Goal: Task Accomplishment & Management: Manage account settings

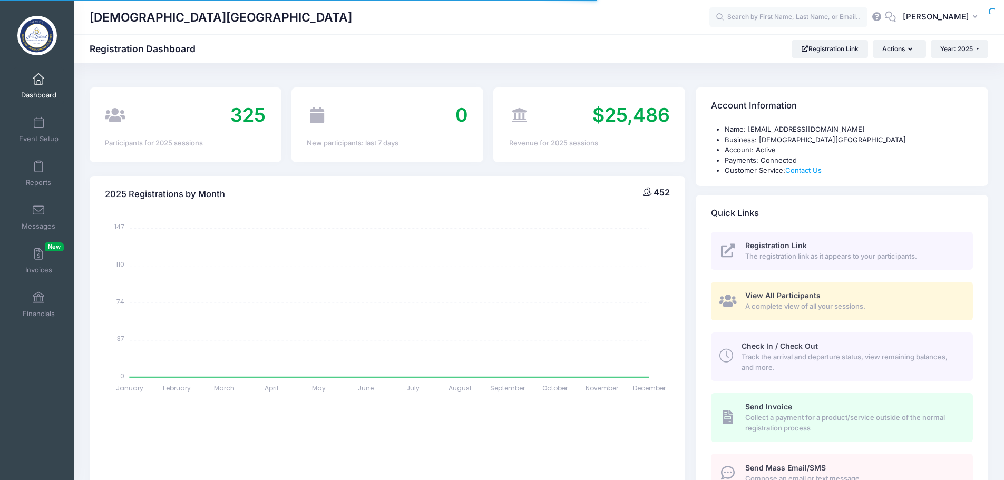
select select
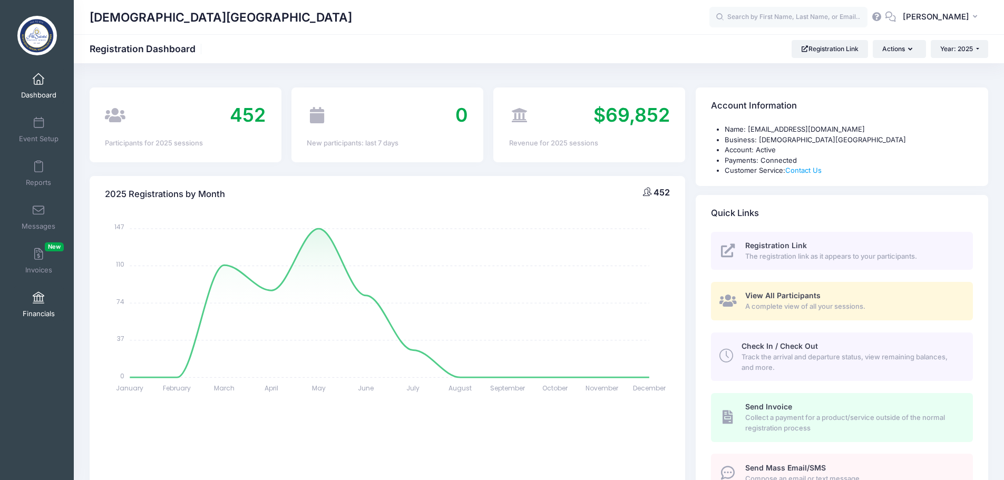
click at [42, 309] on span "Financials" at bounding box center [39, 313] width 32 height 9
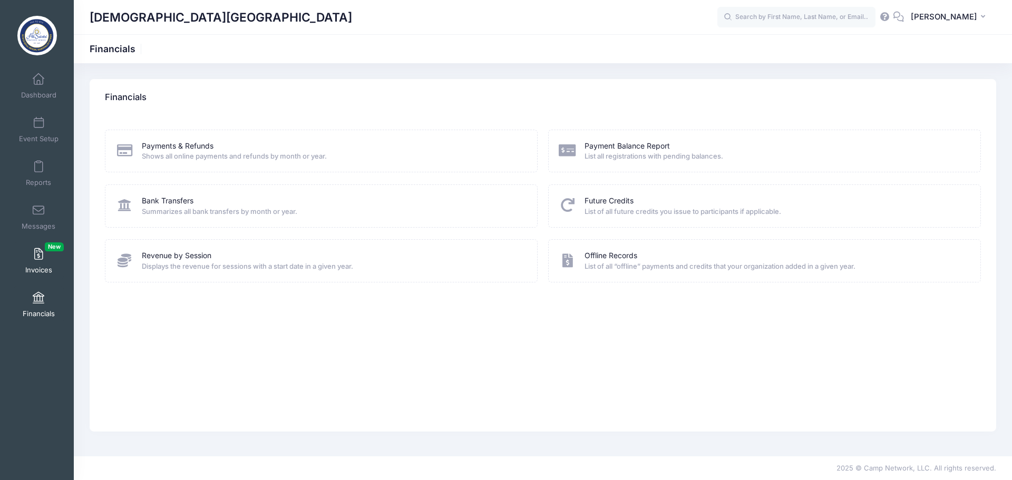
click at [26, 257] on link "Invoices New" at bounding box center [39, 261] width 50 height 37
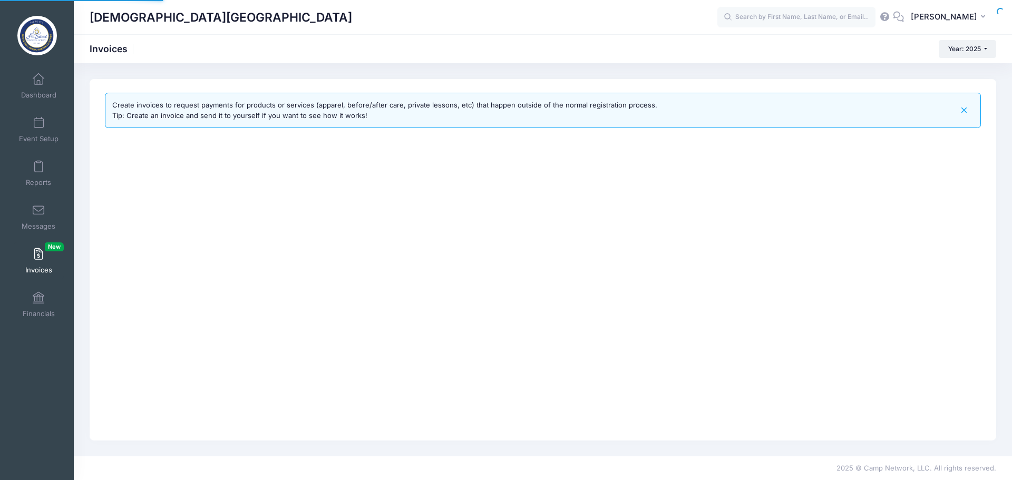
select select
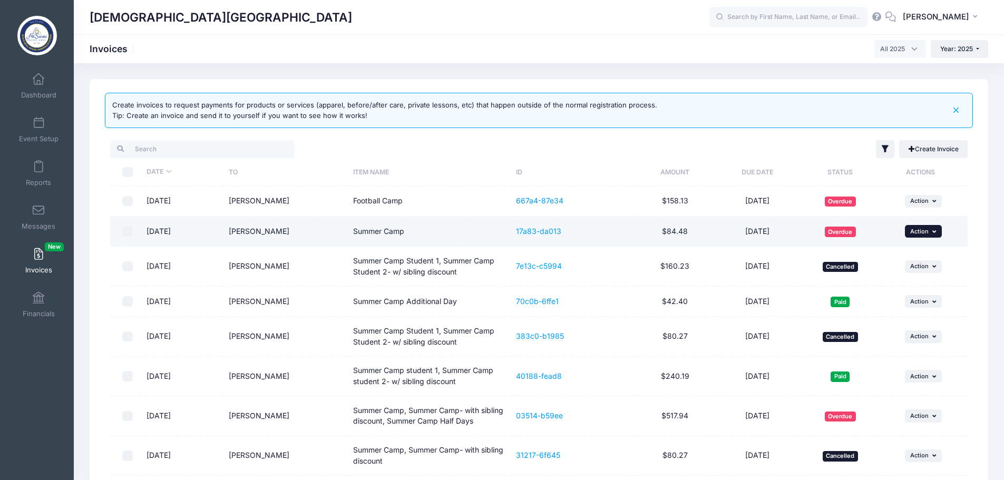
click at [929, 229] on button "... Action" at bounding box center [923, 231] width 37 height 13
click at [909, 296] on link "Cancel" at bounding box center [909, 295] width 56 height 20
